Goal: Task Accomplishment & Management: Complete application form

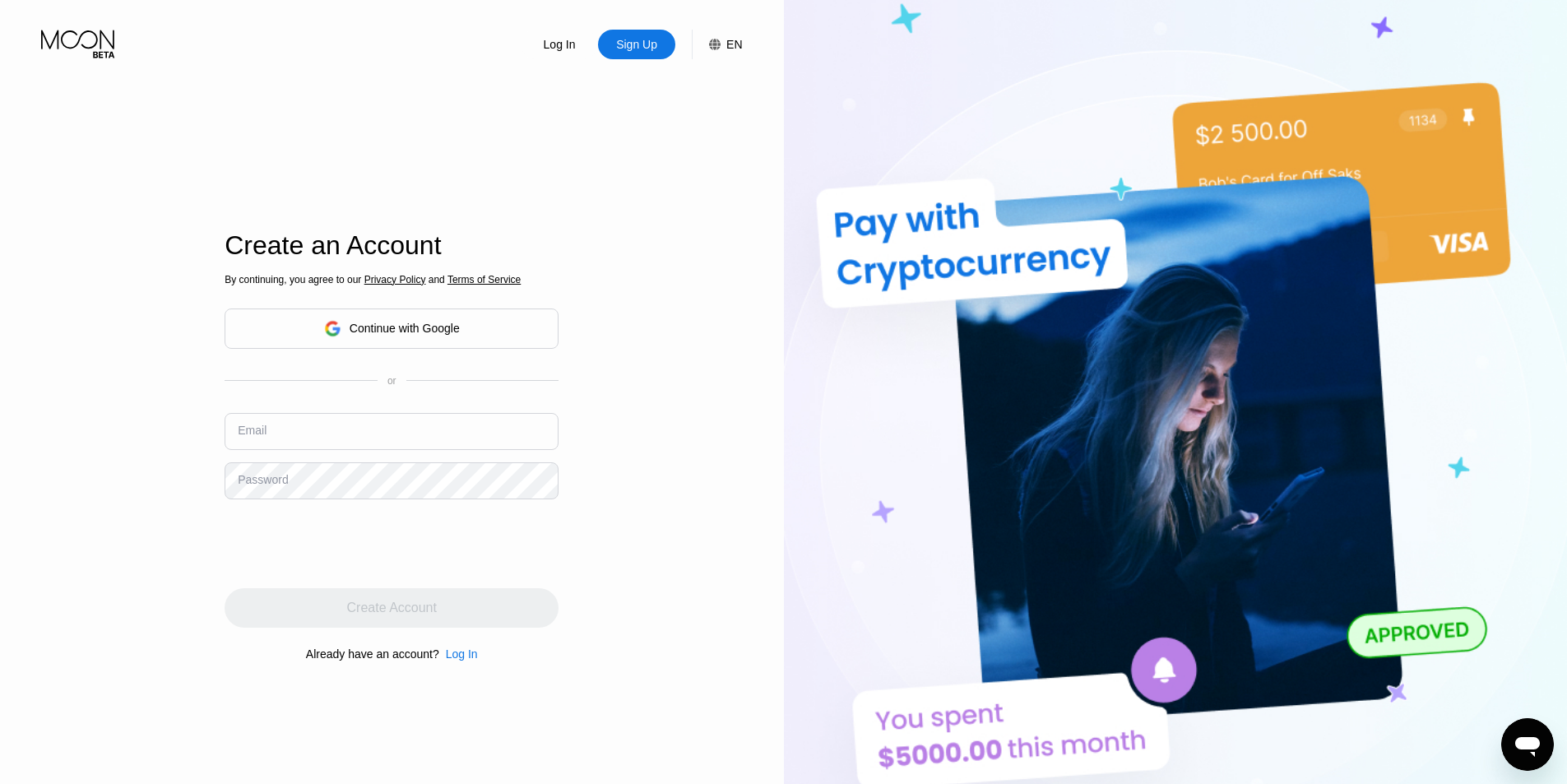
click at [463, 336] on div "Continue with Google" at bounding box center [391, 328] width 334 height 41
